Goal: Navigation & Orientation: Find specific page/section

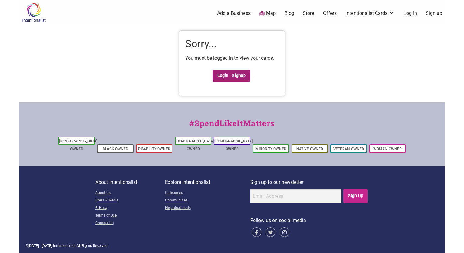
click at [228, 75] on link "Login | Signup" at bounding box center [232, 76] width 38 height 12
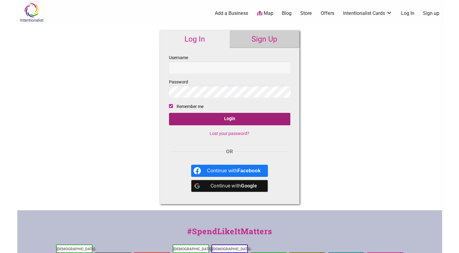
type input "jontrout"
click at [223, 118] on input "Login" at bounding box center [229, 119] width 121 height 12
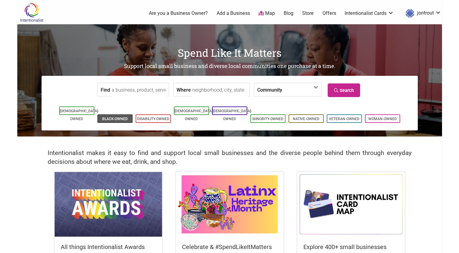
click at [113, 117] on link "Black-Owned" at bounding box center [115, 119] width 26 height 4
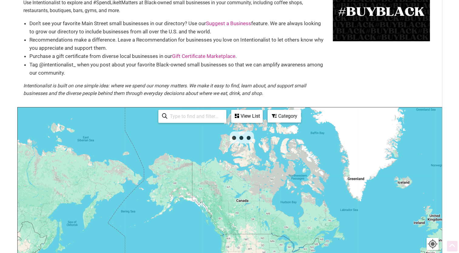
scroll to position [42, 0]
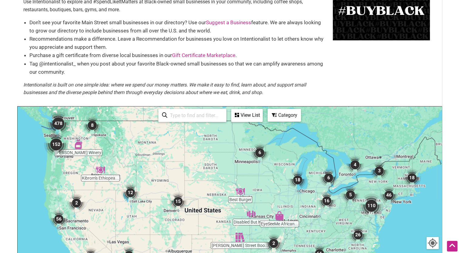
drag, startPoint x: 201, startPoint y: 116, endPoint x: 188, endPoint y: 115, distance: 13.1
click at [188, 115] on input "search" at bounding box center [195, 116] width 55 height 12
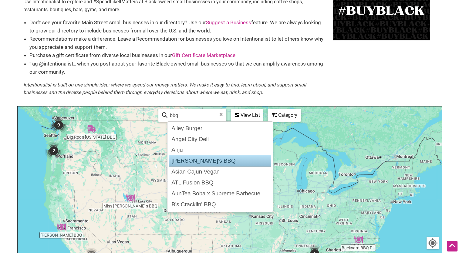
click at [184, 159] on div "Anna's BBQ" at bounding box center [220, 161] width 102 height 12
type input "Anna's BBQ"
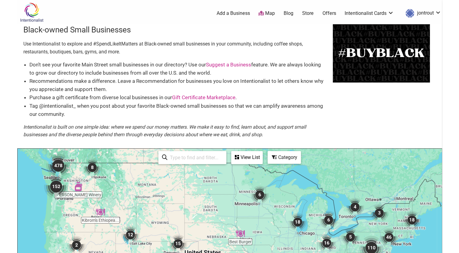
click at [267, 12] on link "Map" at bounding box center [267, 13] width 16 height 7
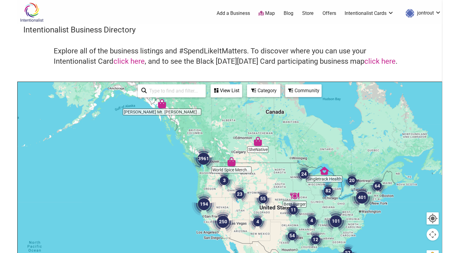
click at [297, 94] on div "Community" at bounding box center [303, 91] width 35 height 12
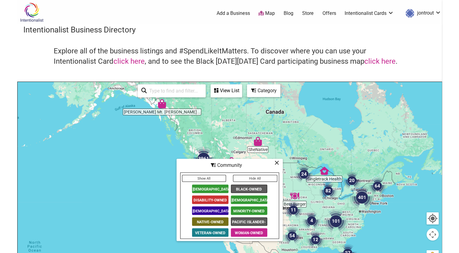
click at [250, 188] on span "Black-Owned" at bounding box center [249, 189] width 36 height 9
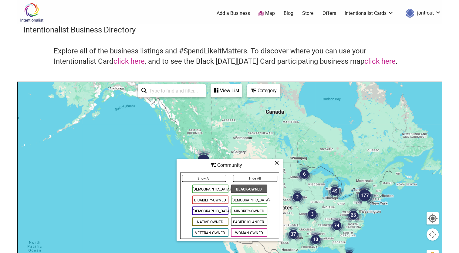
click at [248, 189] on span "Black-Owned" at bounding box center [249, 189] width 36 height 9
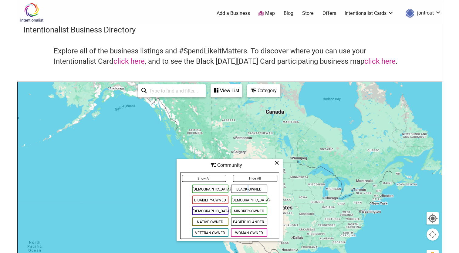
click at [248, 189] on span "Black-Owned" at bounding box center [249, 189] width 36 height 9
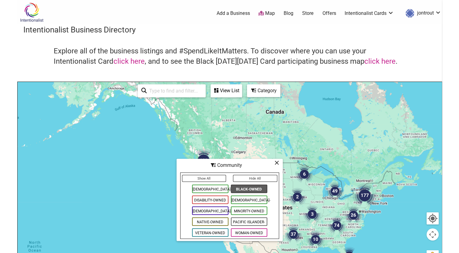
drag, startPoint x: 248, startPoint y: 189, endPoint x: 239, endPoint y: 188, distance: 8.9
click at [239, 188] on span "Black-Owned" at bounding box center [249, 189] width 36 height 9
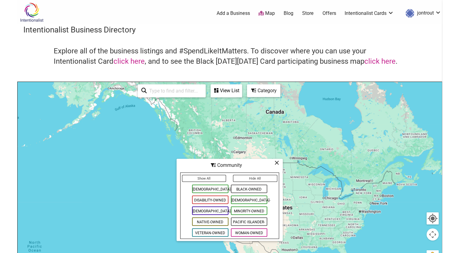
click at [239, 188] on span "Black-Owned" at bounding box center [249, 189] width 36 height 9
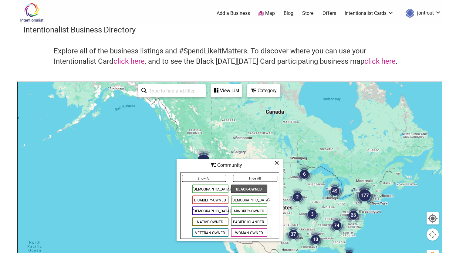
click at [239, 188] on span "Black-Owned" at bounding box center [249, 189] width 36 height 9
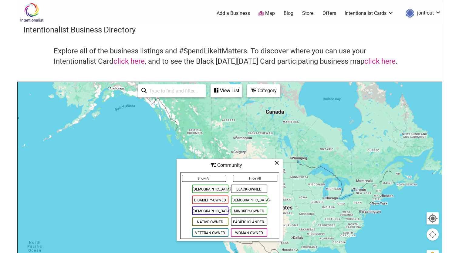
click at [244, 189] on span "Black-Owned" at bounding box center [249, 189] width 36 height 9
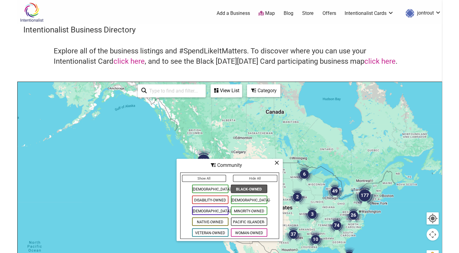
click at [277, 163] on icon at bounding box center [277, 163] width 5 height 0
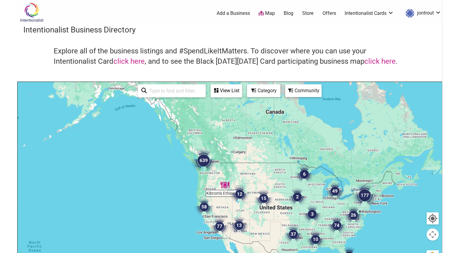
click at [204, 162] on img "639" at bounding box center [204, 160] width 24 height 24
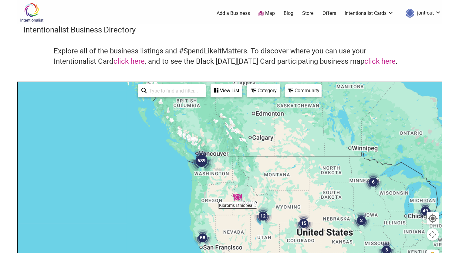
click at [204, 162] on img "639" at bounding box center [201, 161] width 24 height 24
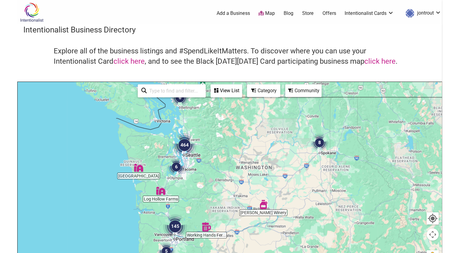
click at [184, 145] on img "464" at bounding box center [184, 145] width 24 height 24
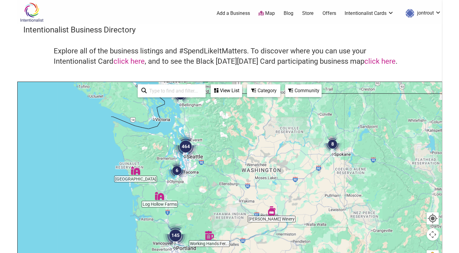
click at [184, 145] on div "To navigate, press the arrow keys." at bounding box center [230, 200] width 424 height 236
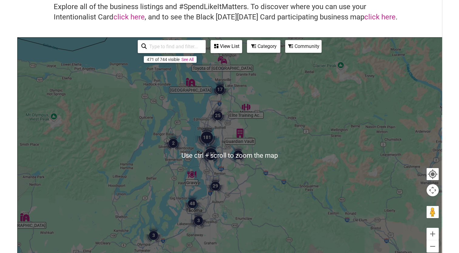
scroll to position [47, 0]
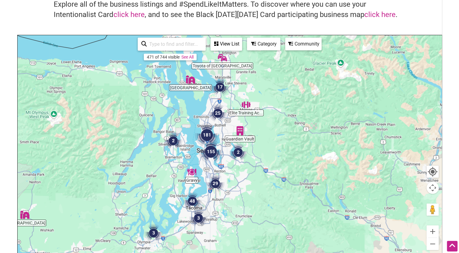
click at [217, 139] on img "181" at bounding box center [207, 135] width 24 height 24
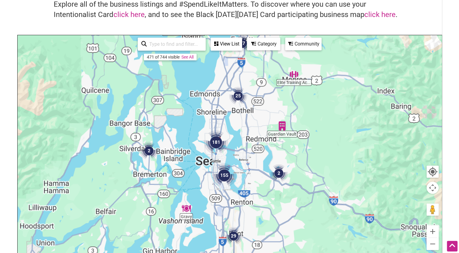
click at [217, 139] on img "181" at bounding box center [216, 142] width 24 height 24
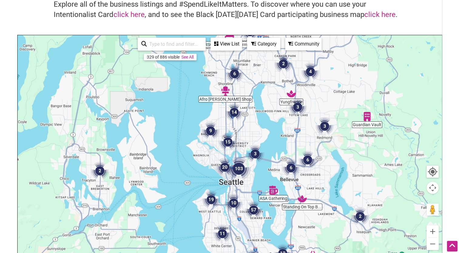
click at [217, 166] on img "20" at bounding box center [225, 167] width 18 height 18
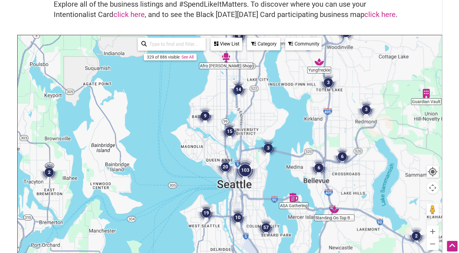
click at [217, 166] on img "20" at bounding box center [225, 167] width 18 height 18
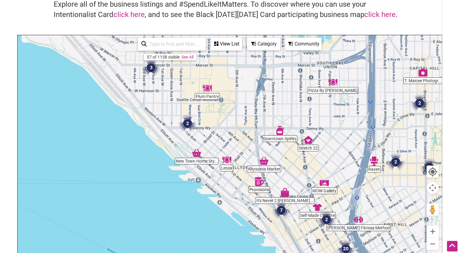
click at [188, 123] on img "2" at bounding box center [188, 123] width 18 height 18
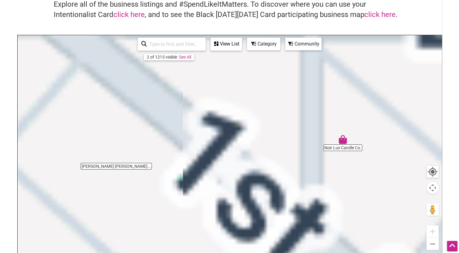
click at [188, 123] on div "To navigate, press the arrow keys." at bounding box center [230, 153] width 424 height 236
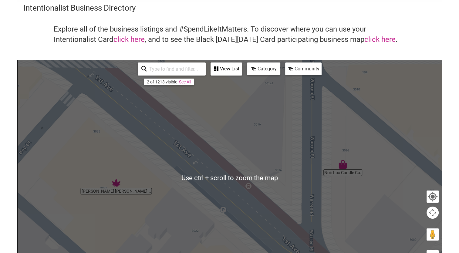
scroll to position [23, 0]
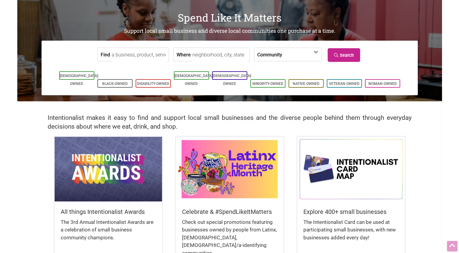
scroll to position [37, 0]
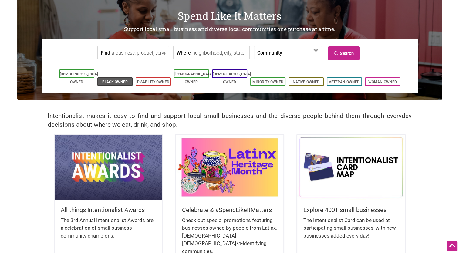
click at [118, 80] on link "Black-Owned" at bounding box center [115, 82] width 26 height 4
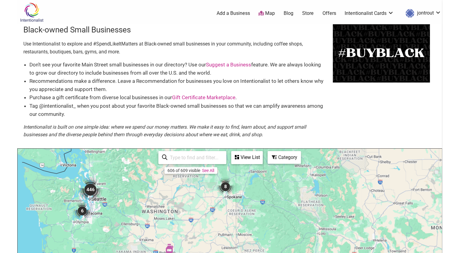
drag, startPoint x: 60, startPoint y: 166, endPoint x: 121, endPoint y: 209, distance: 75.6
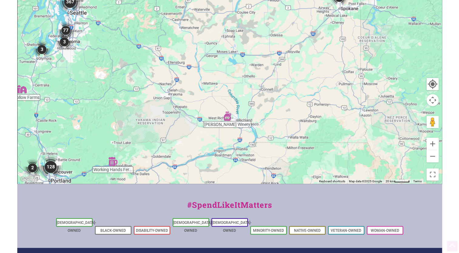
scroll to position [221, 0]
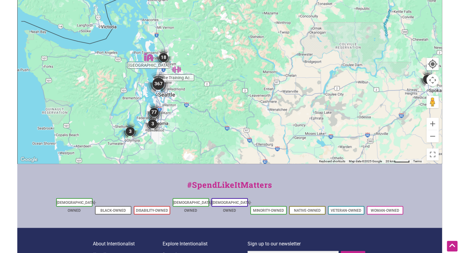
drag, startPoint x: 66, startPoint y: 46, endPoint x: 155, endPoint y: 152, distance: 139.4
click at [155, 152] on div at bounding box center [230, 45] width 424 height 236
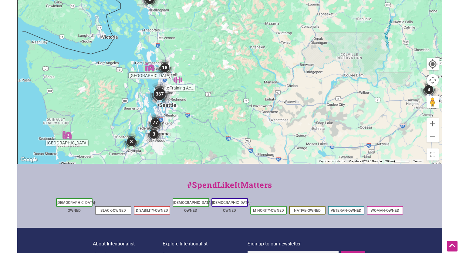
click at [156, 103] on img "367" at bounding box center [160, 94] width 24 height 24
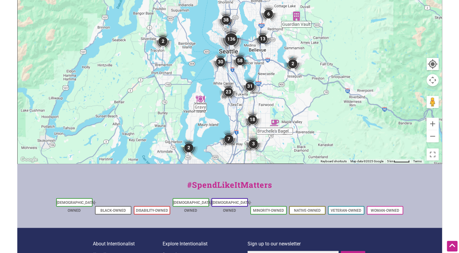
click at [200, 80] on div "To navigate, press the arrow keys." at bounding box center [230, 45] width 424 height 236
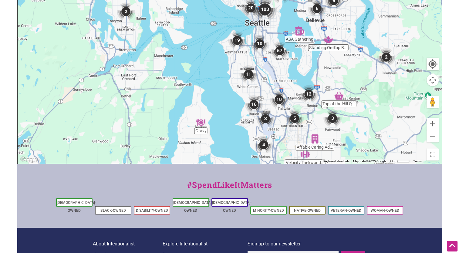
click at [231, 26] on div "To navigate, press the arrow keys." at bounding box center [230, 45] width 424 height 236
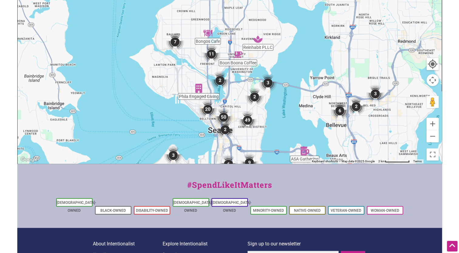
drag, startPoint x: 254, startPoint y: 25, endPoint x: 184, endPoint y: 139, distance: 133.7
click at [184, 139] on div "To navigate, press the arrow keys." at bounding box center [230, 45] width 424 height 236
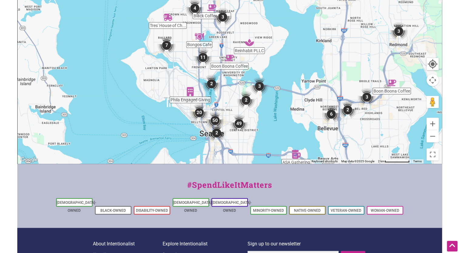
click at [219, 89] on img "2" at bounding box center [212, 84] width 18 height 18
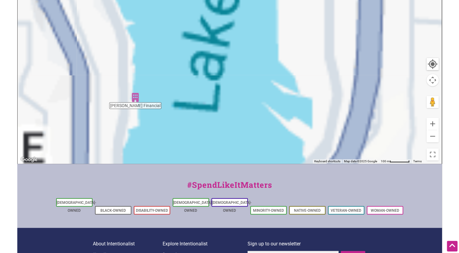
click at [219, 89] on div "To navigate, press the arrow keys." at bounding box center [230, 45] width 424 height 236
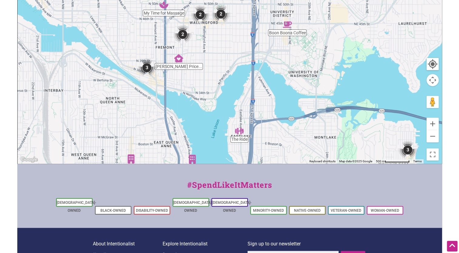
drag, startPoint x: 169, startPoint y: 93, endPoint x: 194, endPoint y: 127, distance: 41.8
click at [194, 127] on div "To navigate, press the arrow keys." at bounding box center [230, 45] width 424 height 236
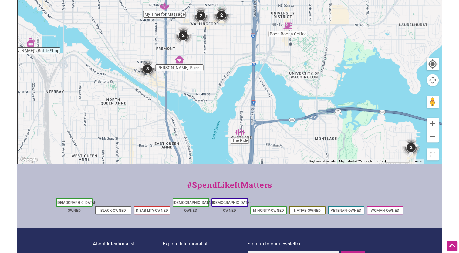
click at [147, 69] on img "3" at bounding box center [147, 69] width 18 height 18
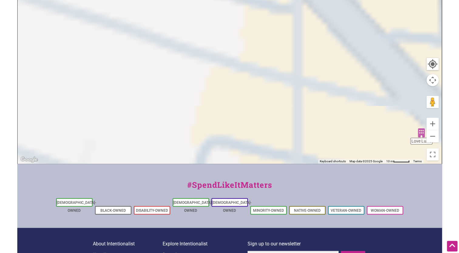
click at [147, 69] on div "To navigate, press the arrow keys." at bounding box center [230, 45] width 424 height 236
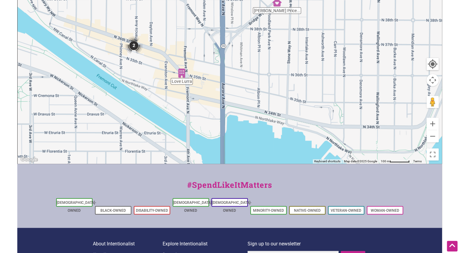
click at [133, 47] on img "2" at bounding box center [134, 45] width 18 height 18
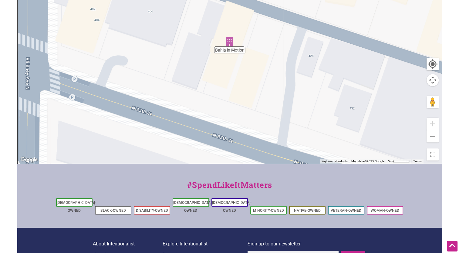
click at [230, 47] on div "To navigate, press the arrow keys." at bounding box center [230, 45] width 424 height 236
click at [231, 52] on div "To navigate, press the arrow keys." at bounding box center [230, 45] width 424 height 236
click at [230, 46] on img "Bahia in Motion" at bounding box center [229, 41] width 9 height 9
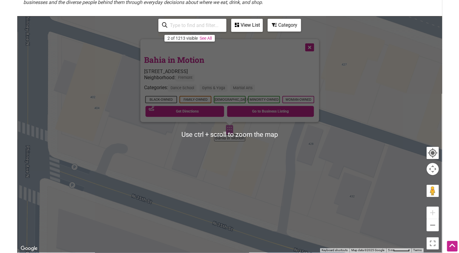
scroll to position [132, 0]
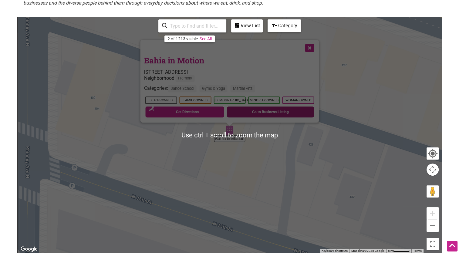
click at [271, 111] on link "Go to Business Listing" at bounding box center [270, 112] width 87 height 11
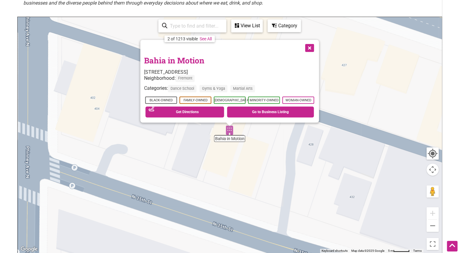
click at [311, 48] on button "Close" at bounding box center [308, 47] width 15 height 15
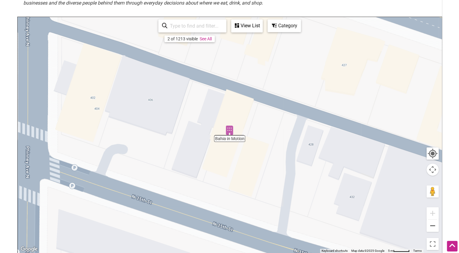
click at [433, 227] on button "Zoom out" at bounding box center [433, 226] width 12 height 12
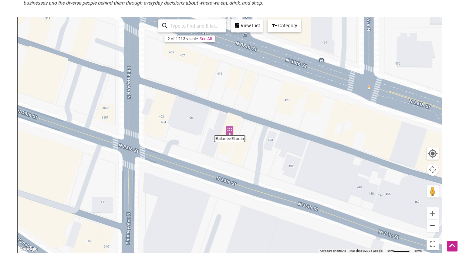
click at [433, 225] on button "Zoom out" at bounding box center [433, 226] width 12 height 12
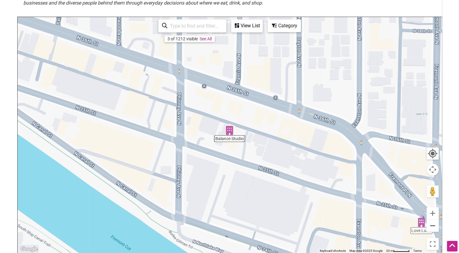
click at [433, 225] on button "Zoom out" at bounding box center [433, 226] width 12 height 12
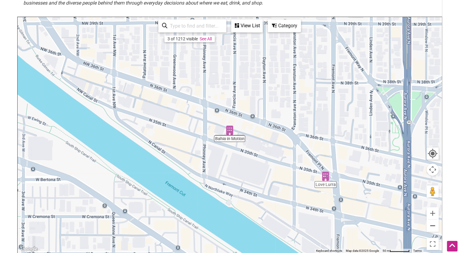
click at [432, 225] on button "Zoom out" at bounding box center [433, 226] width 12 height 12
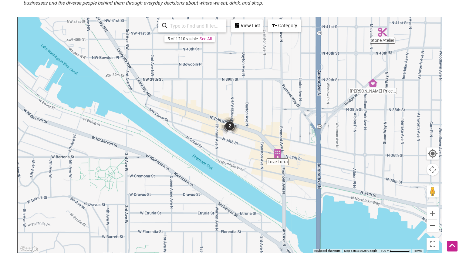
click at [432, 225] on button "Zoom out" at bounding box center [433, 226] width 12 height 12
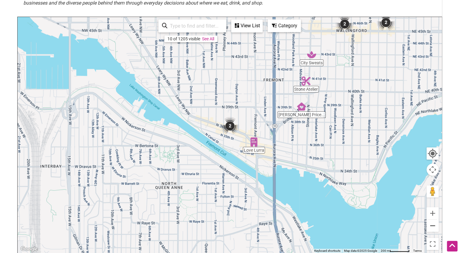
click at [432, 225] on button "Zoom out" at bounding box center [433, 226] width 12 height 12
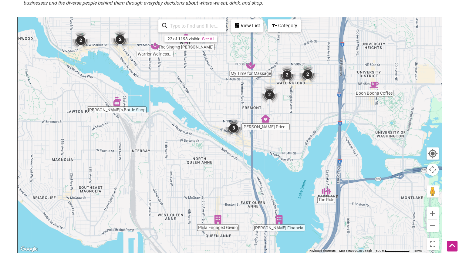
click at [119, 105] on img "Lucy's Bottle Shop" at bounding box center [116, 101] width 9 height 9
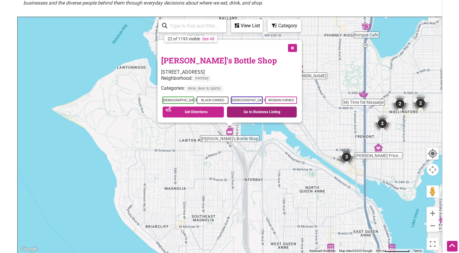
click at [241, 114] on link "Go to Business Listing" at bounding box center [262, 112] width 70 height 11
click at [290, 169] on div "To navigate, press the arrow keys. Lucy's Bottle Shop 4036 23rd Ave W, Seattle,…" at bounding box center [230, 135] width 424 height 236
click at [294, 50] on button "Close" at bounding box center [291, 47] width 15 height 15
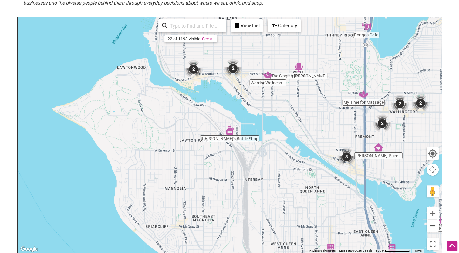
click at [432, 226] on button "Zoom out" at bounding box center [433, 226] width 12 height 12
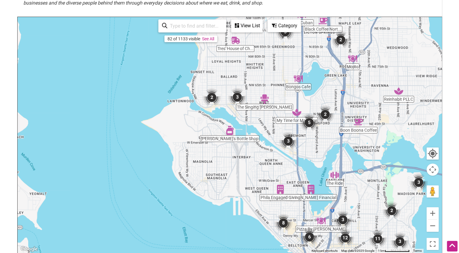
click at [297, 148] on img "3" at bounding box center [288, 141] width 18 height 18
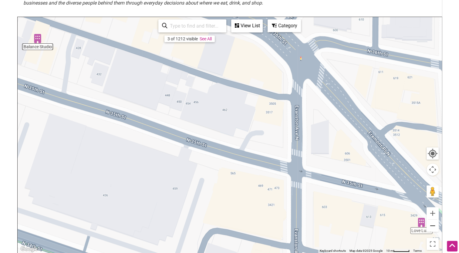
click at [432, 225] on button "Zoom out" at bounding box center [433, 226] width 12 height 12
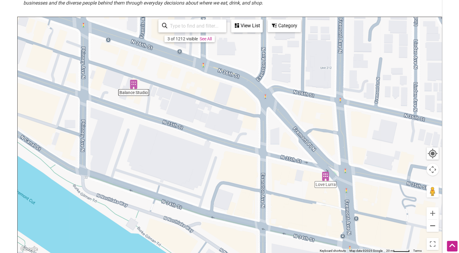
click at [432, 225] on button "Zoom out" at bounding box center [433, 226] width 12 height 12
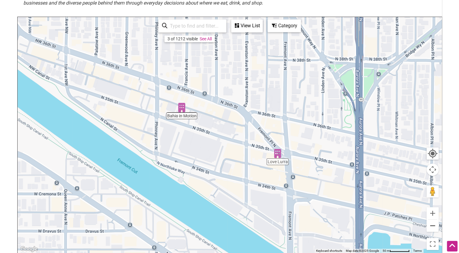
click at [432, 225] on button "Zoom out" at bounding box center [433, 226] width 12 height 12
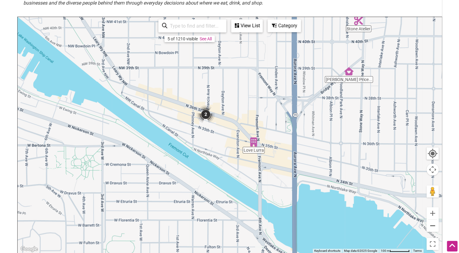
click at [432, 225] on button "Zoom out" at bounding box center [433, 226] width 12 height 12
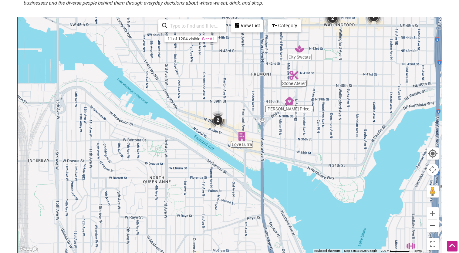
click at [432, 225] on button "Zoom out" at bounding box center [433, 226] width 12 height 12
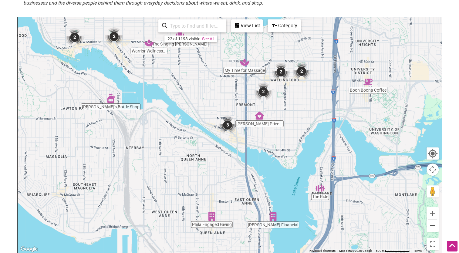
click at [432, 225] on button "Zoom out" at bounding box center [433, 226] width 12 height 12
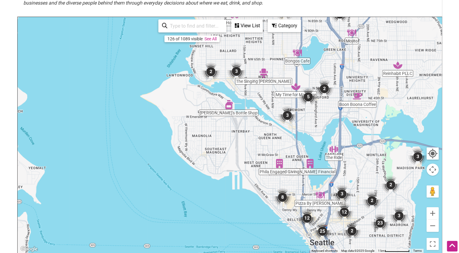
drag, startPoint x: 309, startPoint y: 184, endPoint x: 372, endPoint y: 172, distance: 64.3
click at [372, 172] on div "To navigate, press the arrow keys." at bounding box center [230, 135] width 424 height 236
click at [297, 54] on img "Bongos Cafe" at bounding box center [297, 52] width 9 height 9
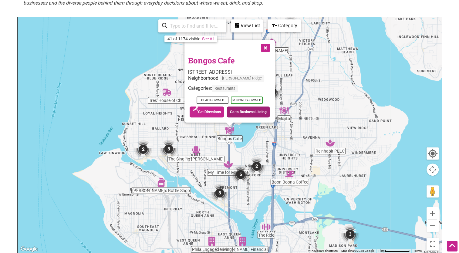
click at [253, 111] on link "Go to Business Listing" at bounding box center [248, 112] width 43 height 11
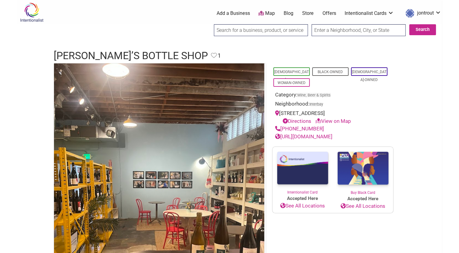
drag, startPoint x: 319, startPoint y: 236, endPoint x: 328, endPoint y: 220, distance: 17.4
click at [328, 220] on div "[DEMOGRAPHIC_DATA]-Owned Black-Owned [DEMOGRAPHIC_DATA]-Owned Woman-Owned Categ…" at bounding box center [333, 203] width 134 height 281
